Goal: Information Seeking & Learning: Learn about a topic

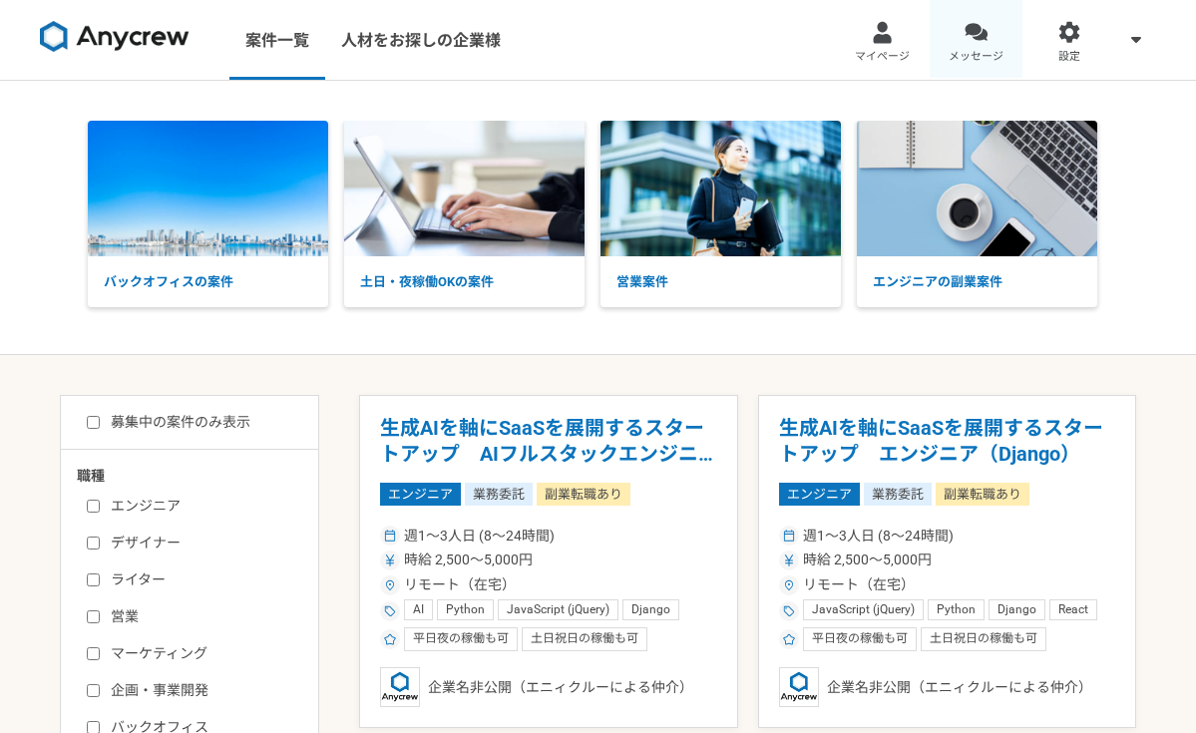
click at [973, 58] on span "メッセージ" at bounding box center [975, 57] width 55 height 16
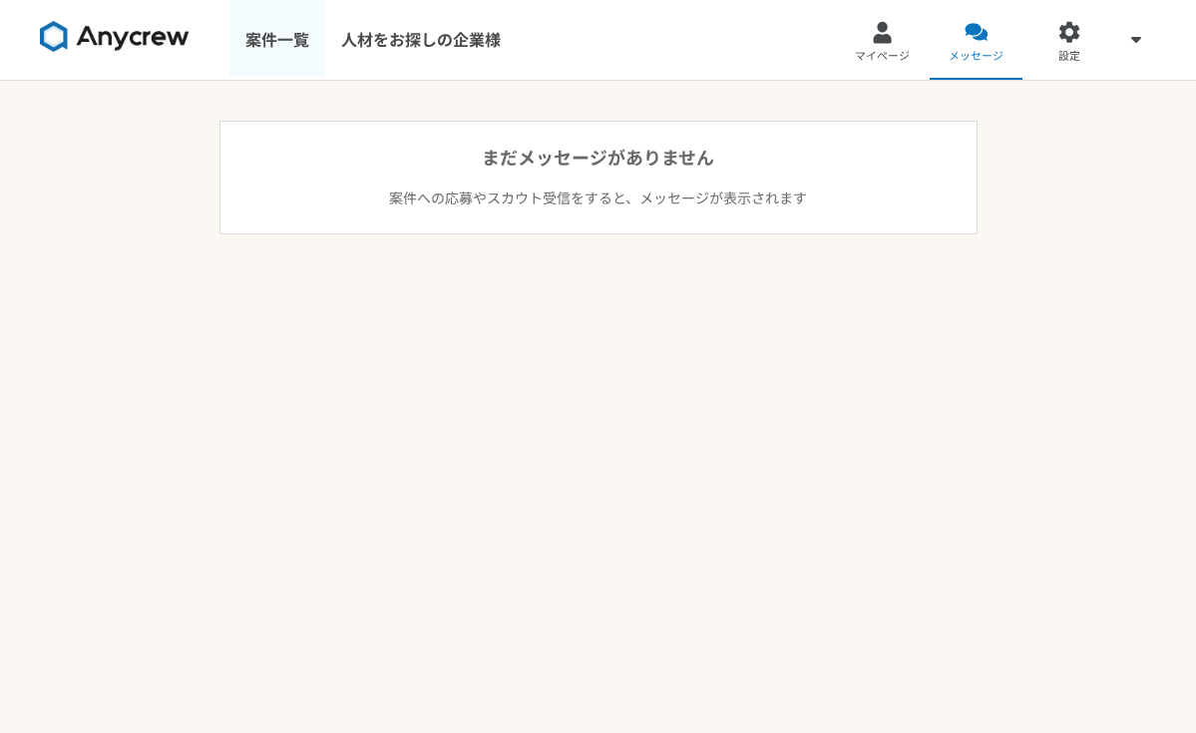
click at [315, 54] on link "案件一覧" at bounding box center [277, 40] width 96 height 80
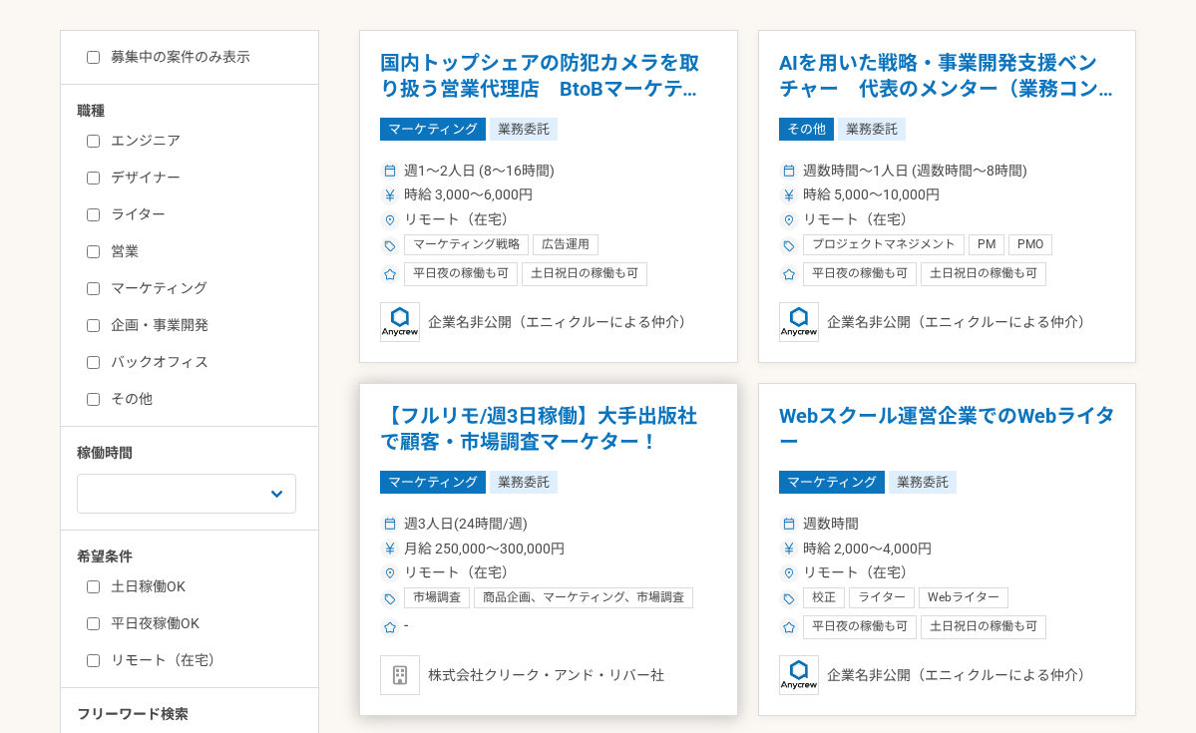
scroll to position [263, 0]
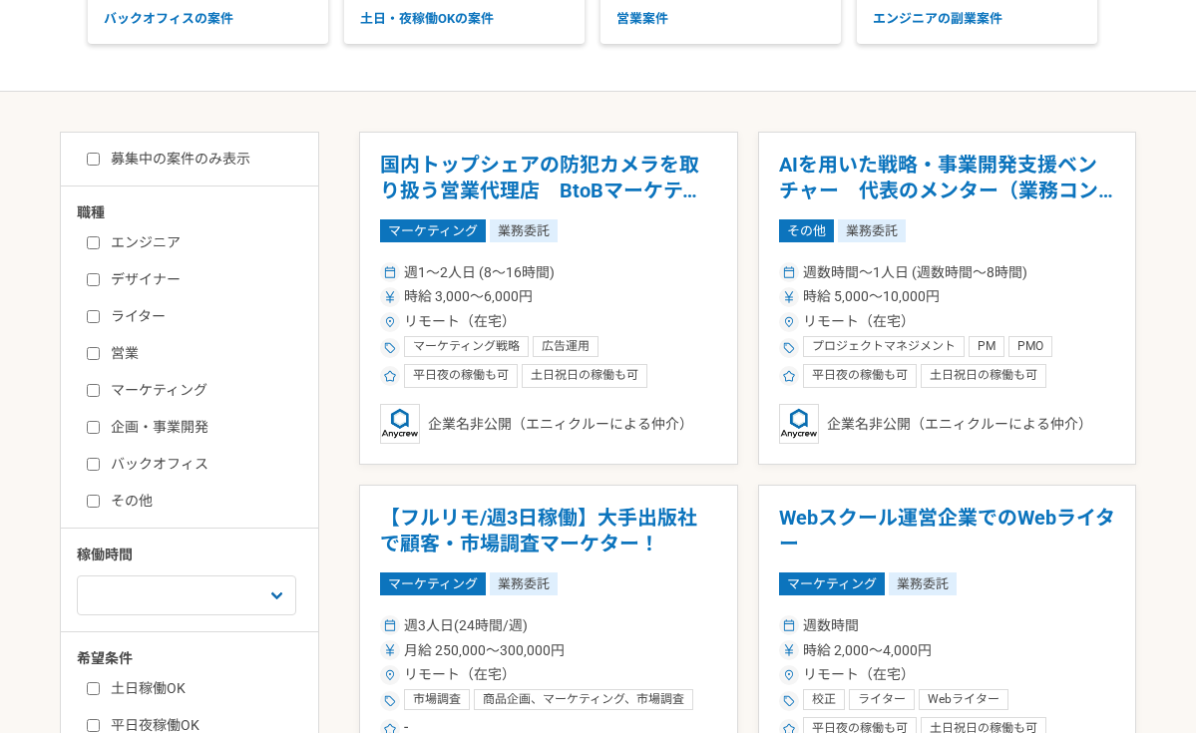
click at [164, 238] on label "エンジニア" at bounding box center [201, 242] width 229 height 21
click at [100, 238] on input "エンジニア" at bounding box center [93, 242] width 13 height 13
checkbox input "true"
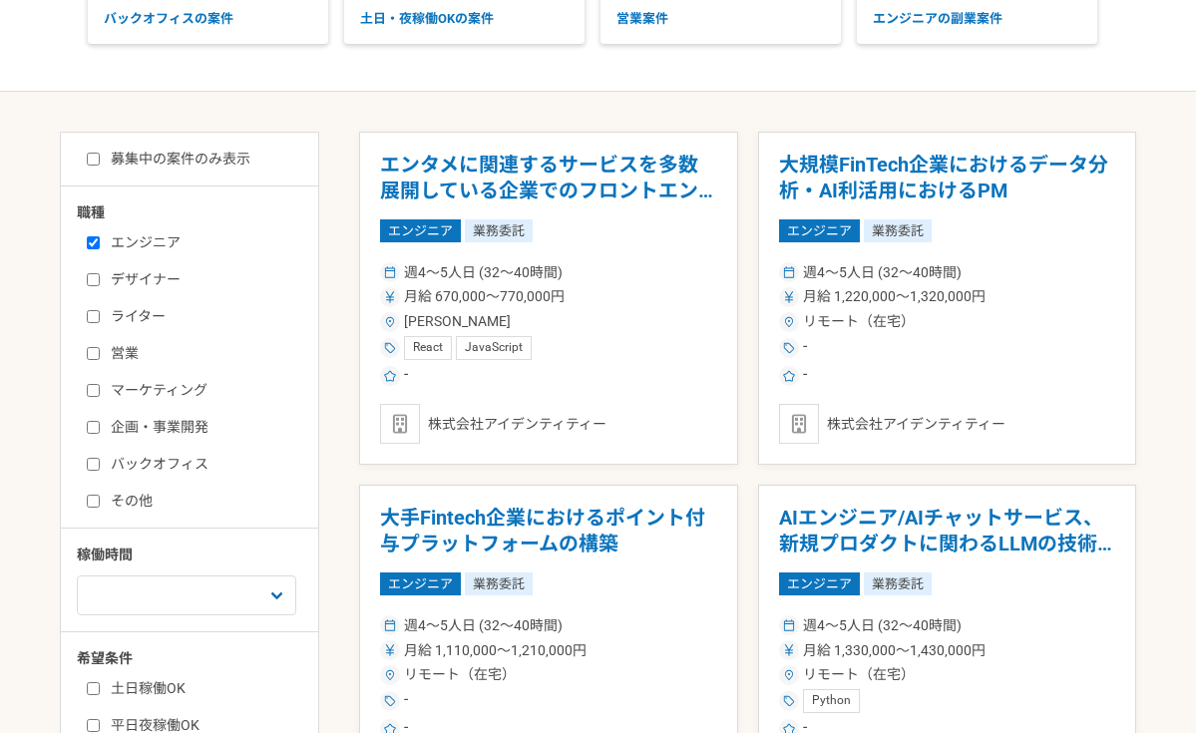
click at [179, 154] on label "募集中の案件のみ表示" at bounding box center [169, 159] width 164 height 21
click at [100, 154] on input "募集中の案件のみ表示" at bounding box center [93, 159] width 13 height 13
checkbox input "true"
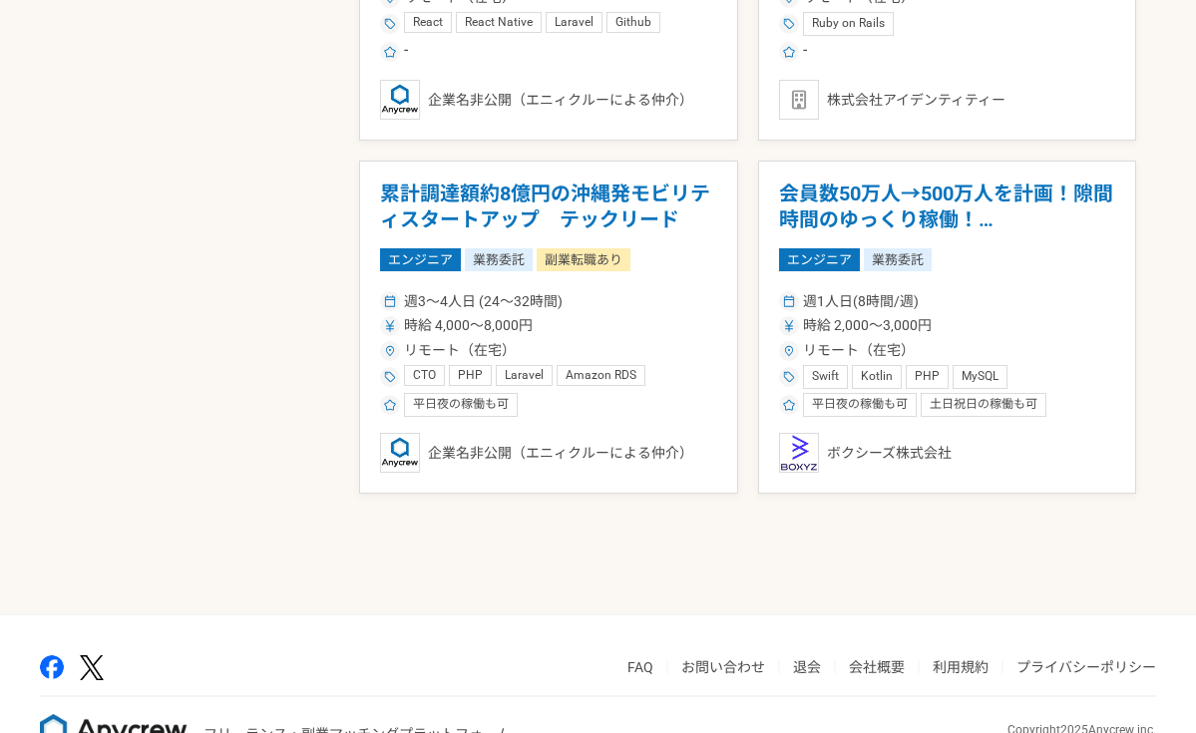
scroll to position [3060, 0]
